Goal: Use online tool/utility: Utilize a website feature to perform a specific function

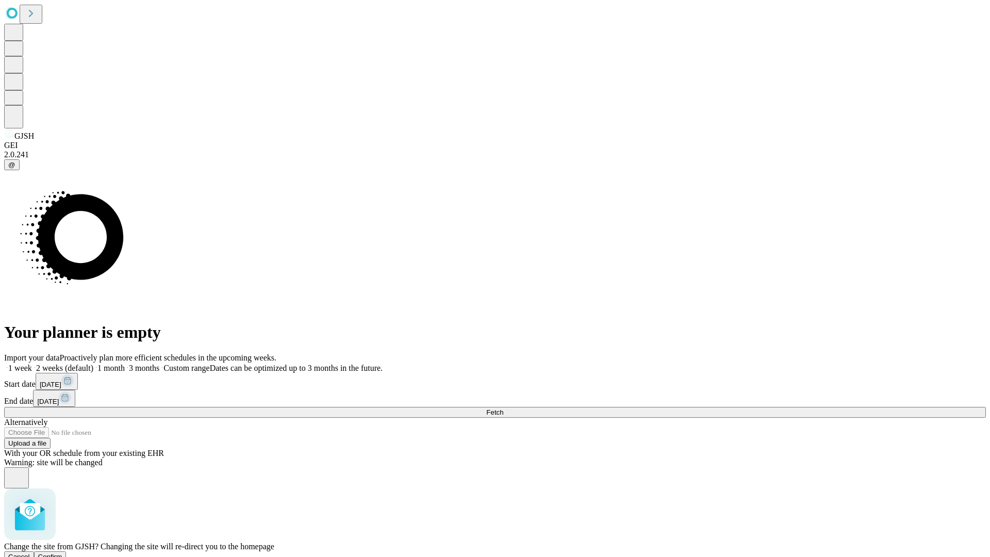
click at [62, 553] on span "Confirm" at bounding box center [50, 557] width 24 height 8
click at [32, 364] on label "1 week" at bounding box center [18, 368] width 28 height 9
click at [503, 408] on span "Fetch" at bounding box center [494, 412] width 17 height 8
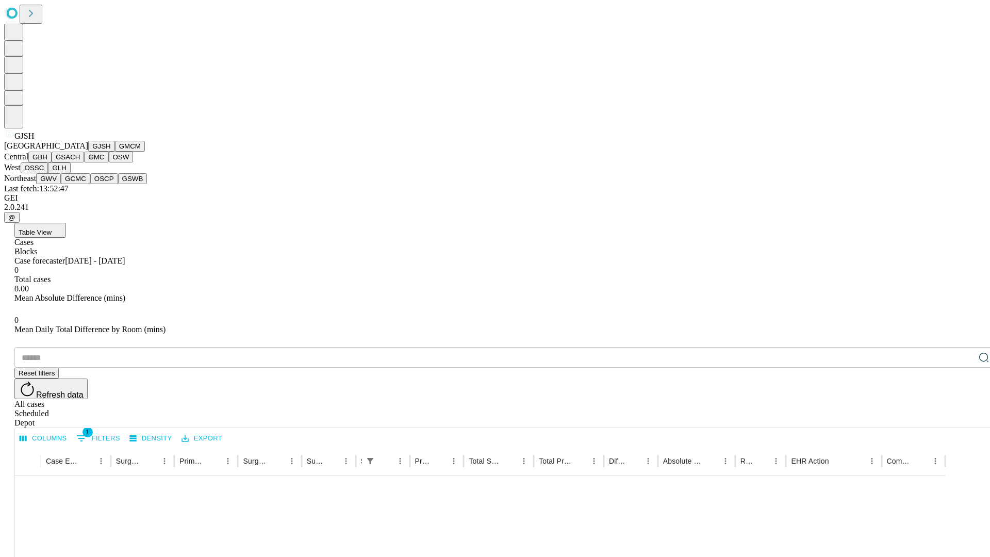
click at [115, 152] on button "GMCM" at bounding box center [130, 146] width 30 height 11
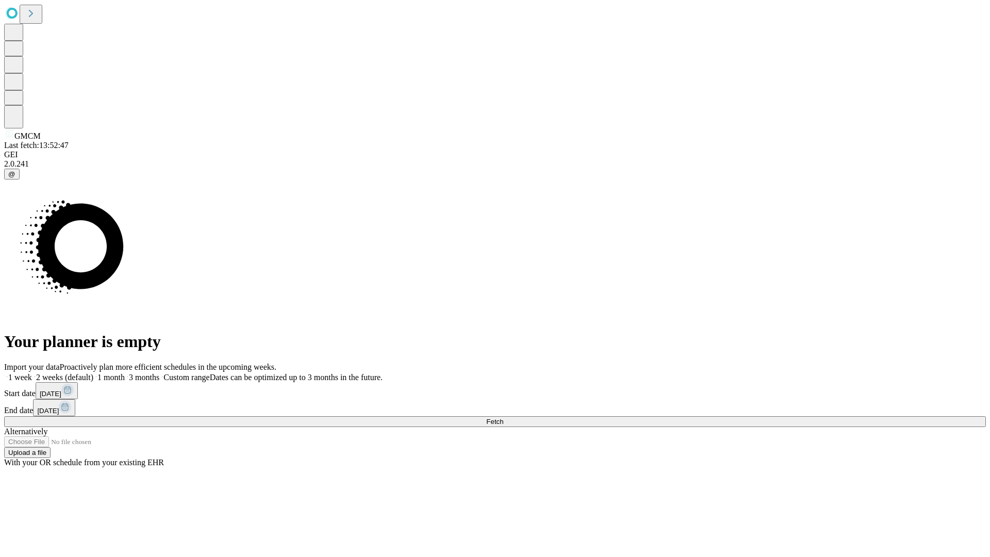
click at [32, 373] on label "1 week" at bounding box center [18, 377] width 28 height 9
click at [503, 418] on span "Fetch" at bounding box center [494, 422] width 17 height 8
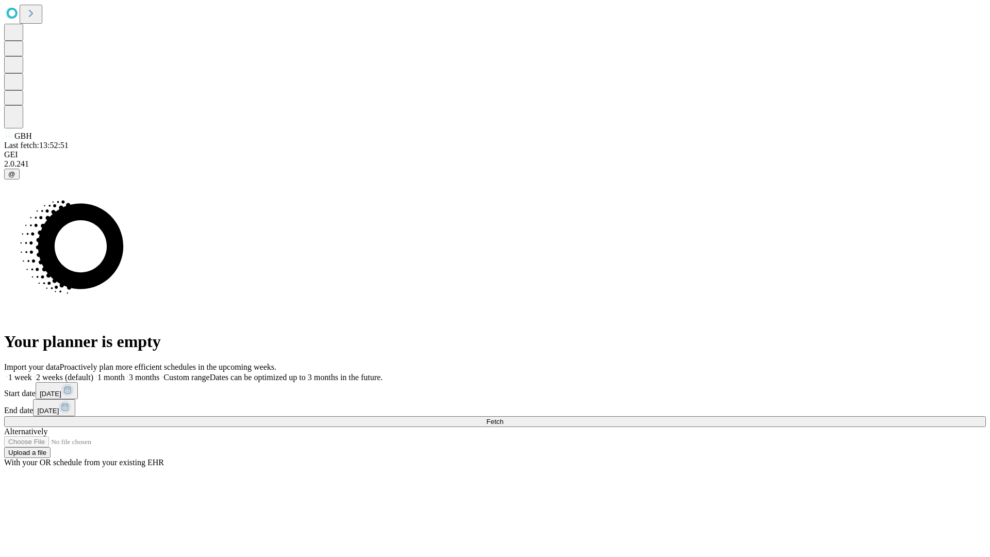
click at [32, 373] on label "1 week" at bounding box center [18, 377] width 28 height 9
click at [503, 418] on span "Fetch" at bounding box center [494, 422] width 17 height 8
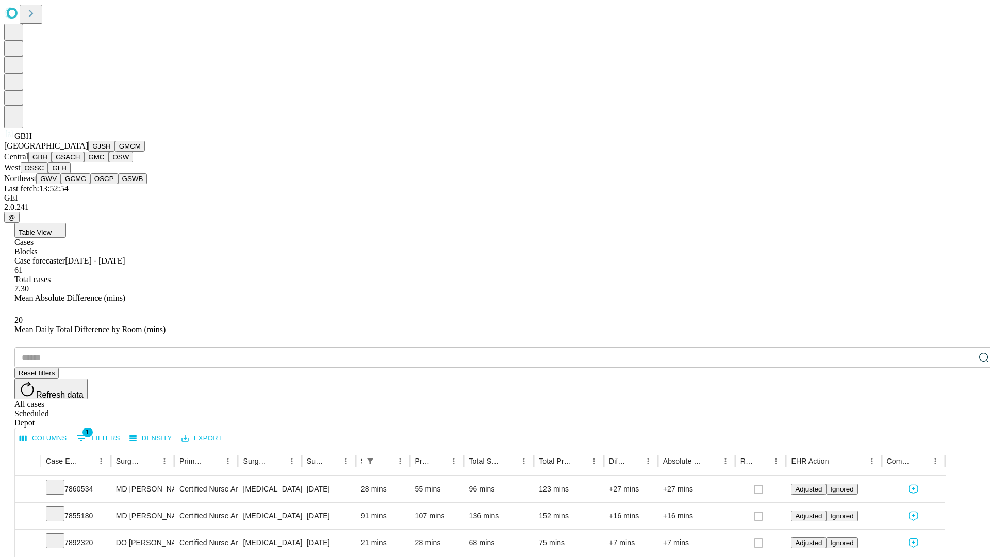
click at [80, 162] on button "GSACH" at bounding box center [68, 157] width 32 height 11
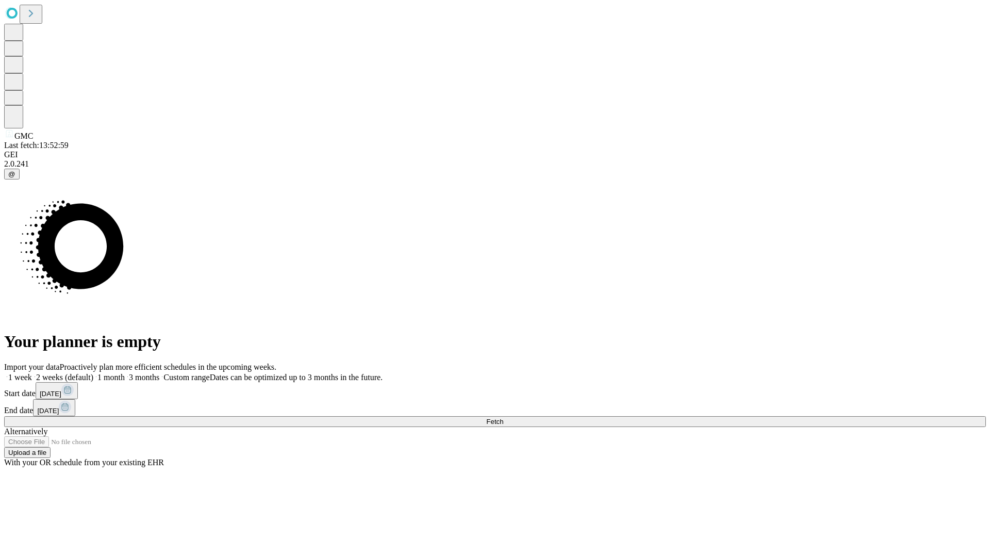
click at [32, 373] on label "1 week" at bounding box center [18, 377] width 28 height 9
click at [503, 418] on span "Fetch" at bounding box center [494, 422] width 17 height 8
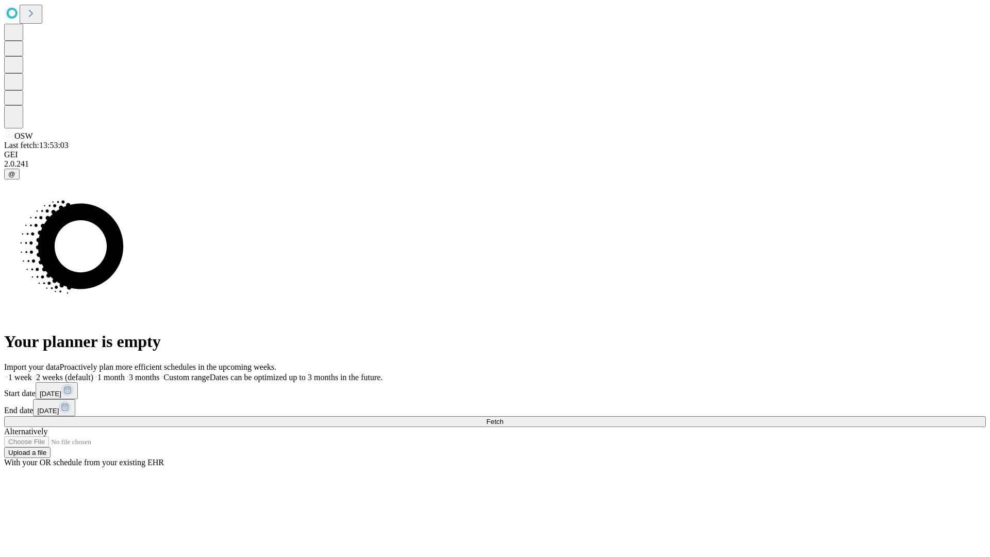
click at [32, 373] on label "1 week" at bounding box center [18, 377] width 28 height 9
click at [503, 418] on span "Fetch" at bounding box center [494, 422] width 17 height 8
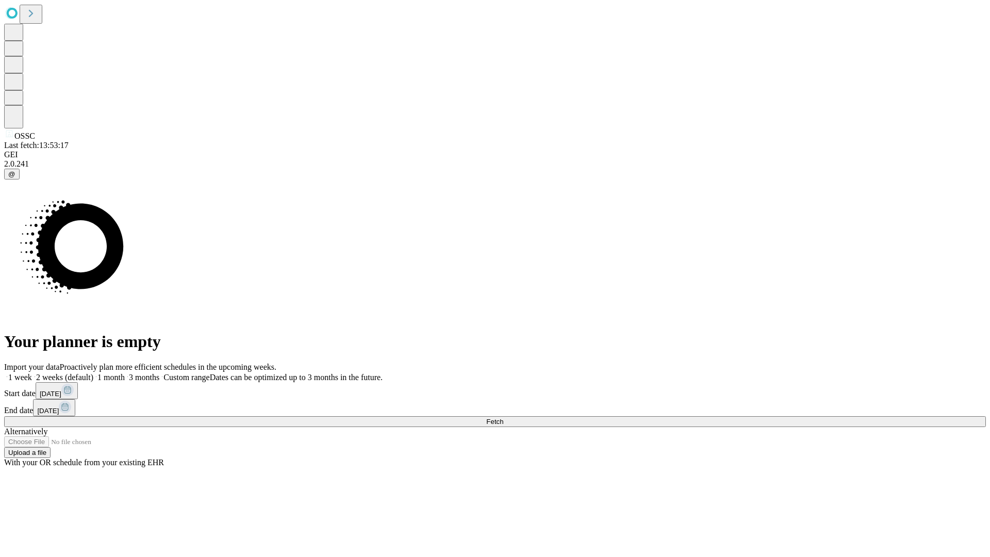
click at [32, 373] on label "1 week" at bounding box center [18, 377] width 28 height 9
click at [503, 418] on span "Fetch" at bounding box center [494, 422] width 17 height 8
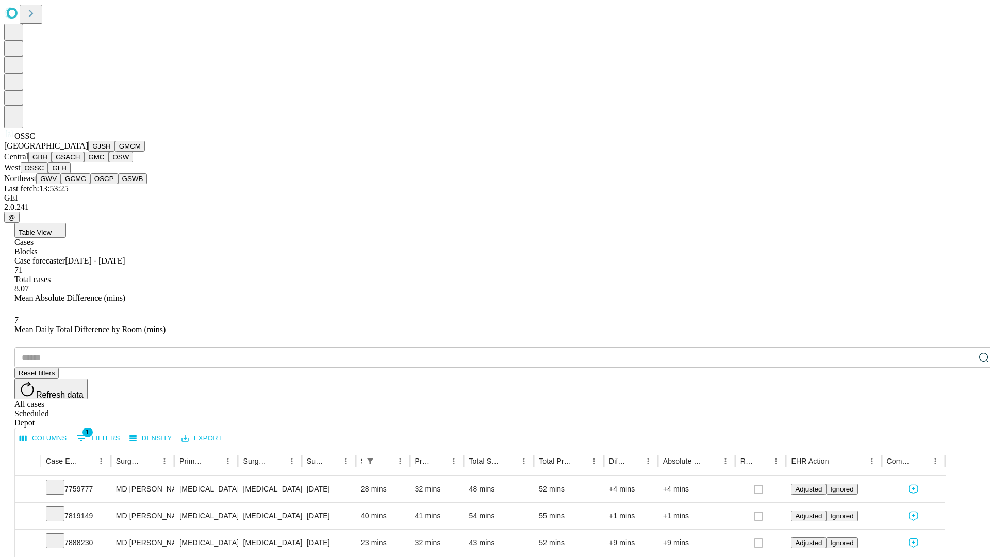
click at [70, 173] on button "GLH" at bounding box center [59, 167] width 22 height 11
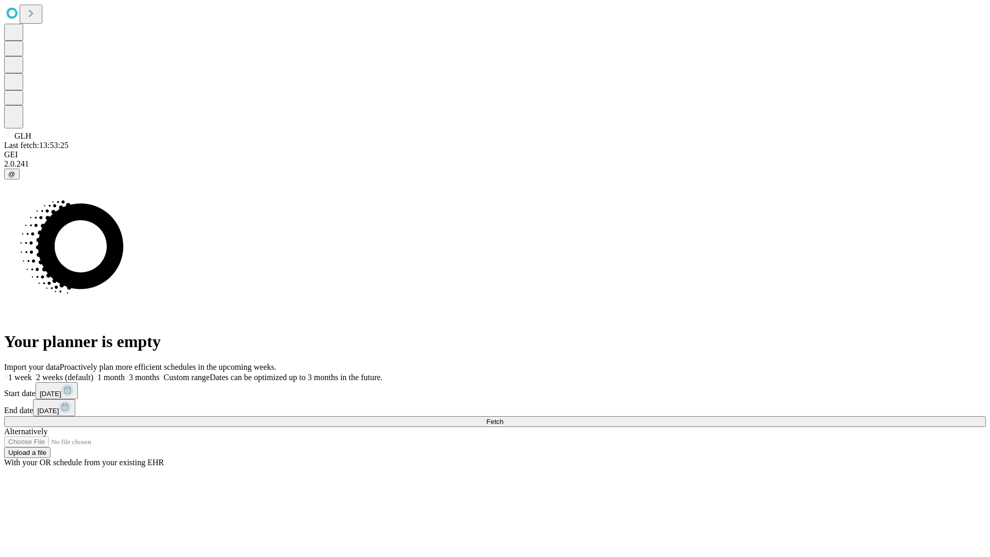
click at [32, 373] on label "1 week" at bounding box center [18, 377] width 28 height 9
click at [503, 418] on span "Fetch" at bounding box center [494, 422] width 17 height 8
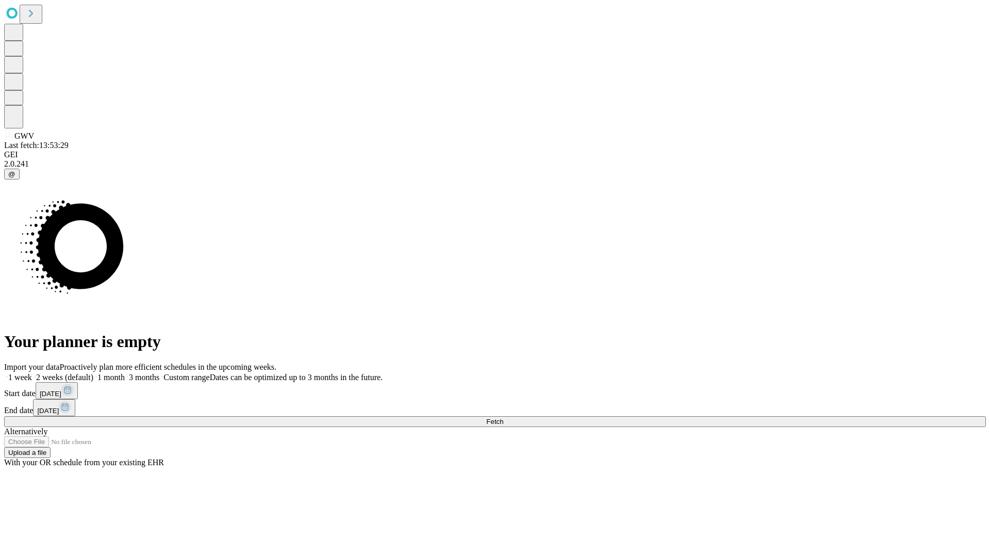
click at [32, 373] on label "1 week" at bounding box center [18, 377] width 28 height 9
click at [503, 418] on span "Fetch" at bounding box center [494, 422] width 17 height 8
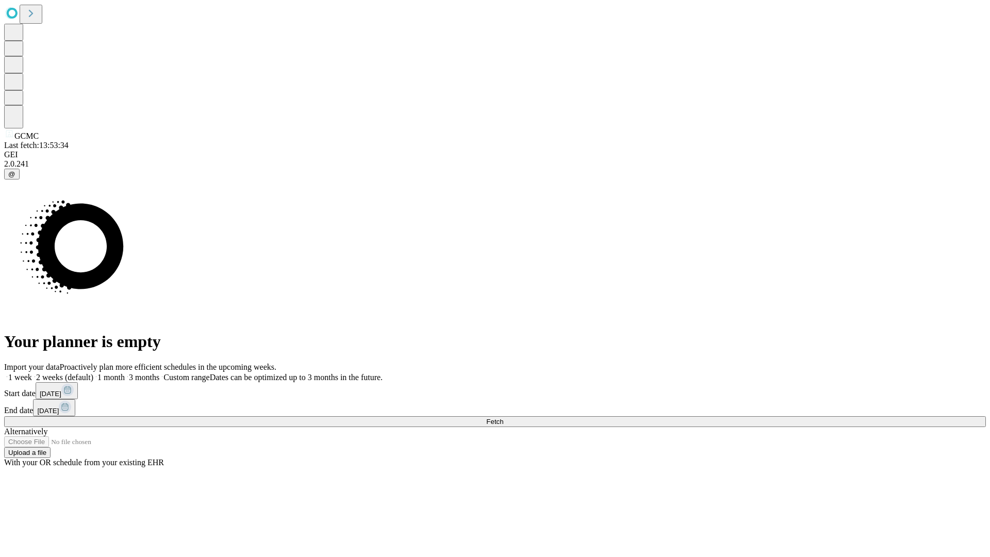
click at [32, 373] on label "1 week" at bounding box center [18, 377] width 28 height 9
click at [503, 418] on span "Fetch" at bounding box center [494, 422] width 17 height 8
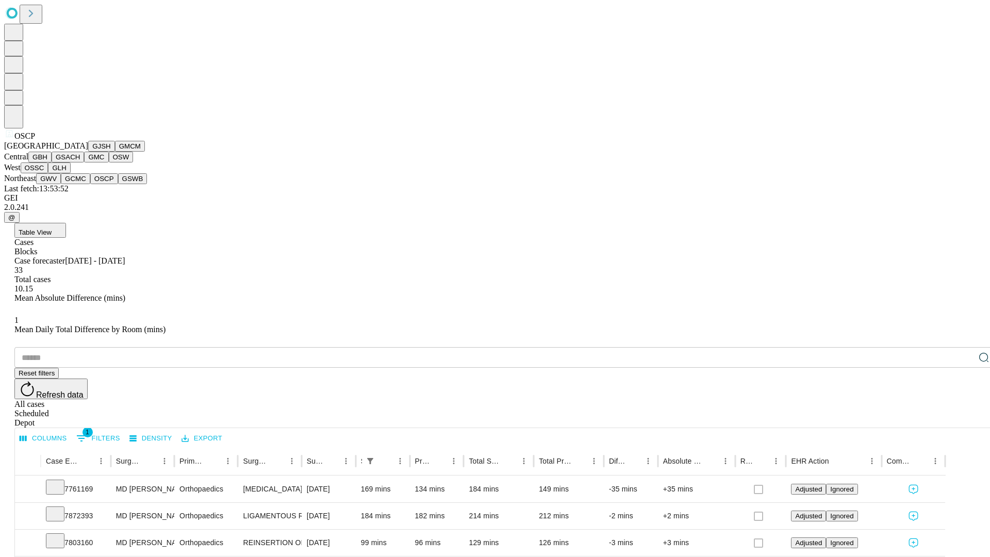
click at [118, 184] on button "GSWB" at bounding box center [132, 178] width 29 height 11
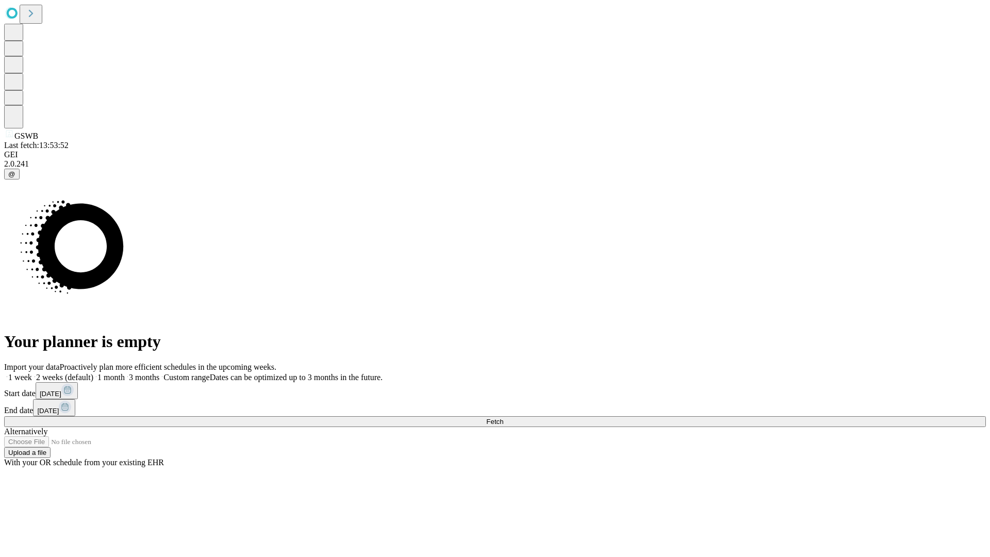
click at [32, 373] on label "1 week" at bounding box center [18, 377] width 28 height 9
click at [503, 418] on span "Fetch" at bounding box center [494, 422] width 17 height 8
